Goal: Use online tool/utility: Utilize a website feature to perform a specific function

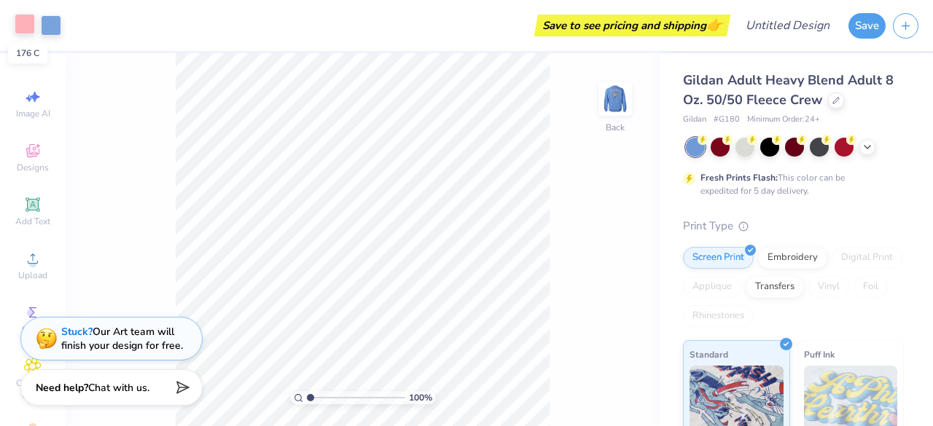
click at [21, 25] on div at bounding box center [25, 24] width 20 height 20
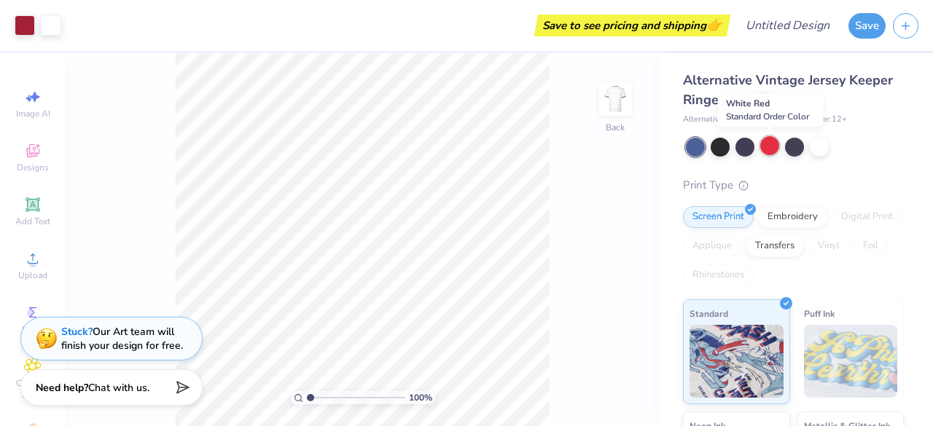
click at [762, 149] on div at bounding box center [769, 145] width 19 height 19
click at [785, 148] on div at bounding box center [794, 145] width 19 height 19
click at [815, 153] on div at bounding box center [819, 145] width 19 height 19
click at [723, 149] on div at bounding box center [719, 145] width 19 height 19
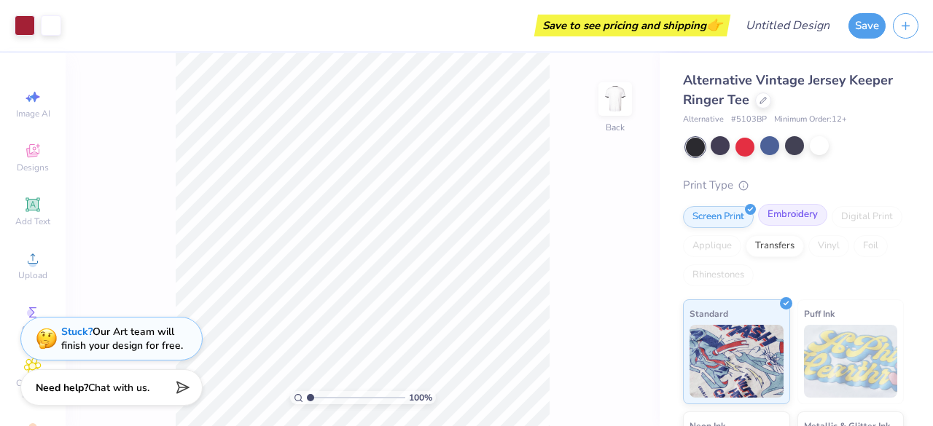
click at [796, 211] on div "Embroidery" at bounding box center [792, 215] width 69 height 22
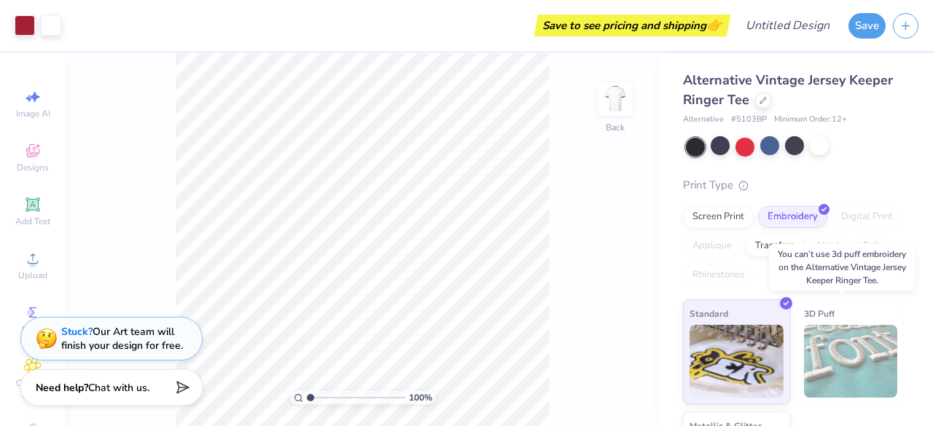
click at [822, 339] on img at bounding box center [851, 361] width 94 height 73
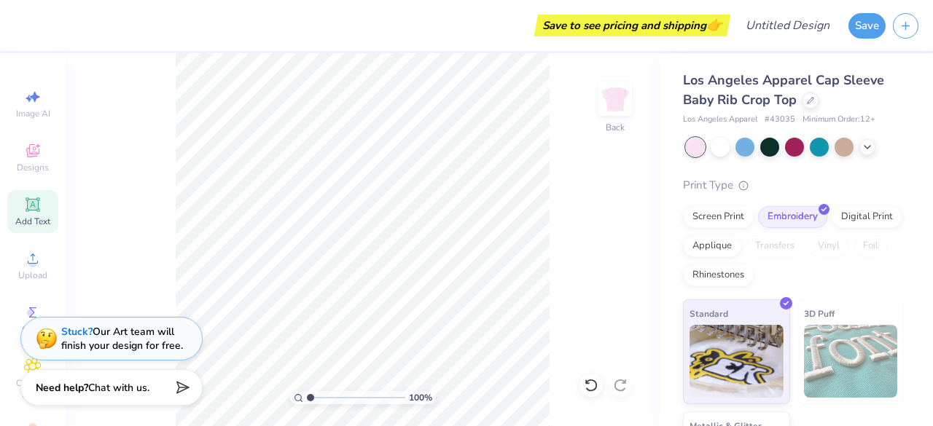
click at [24, 200] on icon at bounding box center [32, 204] width 17 height 17
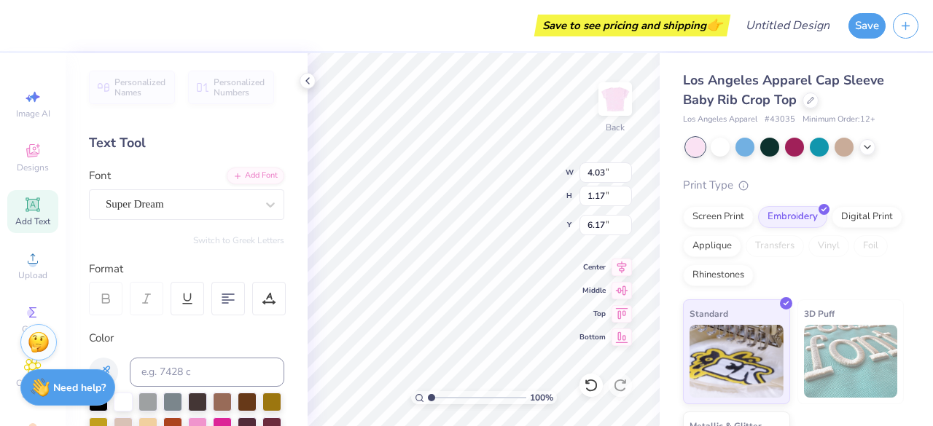
scroll to position [12, 2]
type textarea "T"
type textarea "APES"
type input "0.76"
